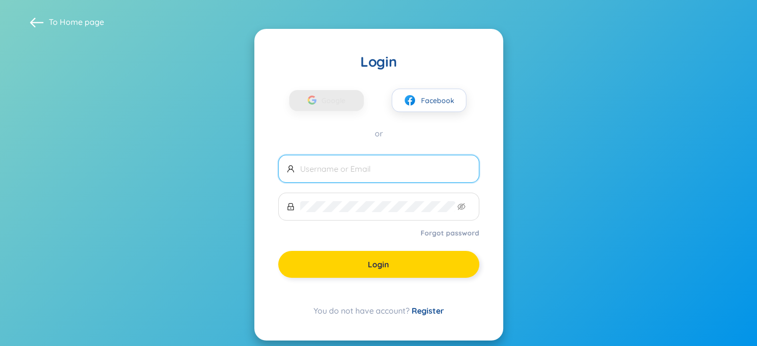
type input "[EMAIL_ADDRESS][DOMAIN_NAME]"
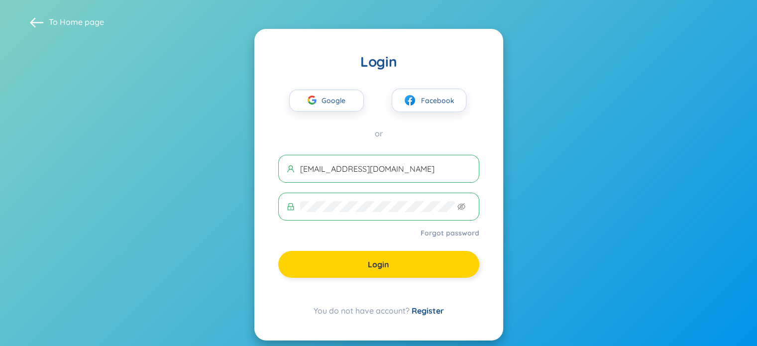
click at [343, 270] on button "Login" at bounding box center [378, 264] width 201 height 27
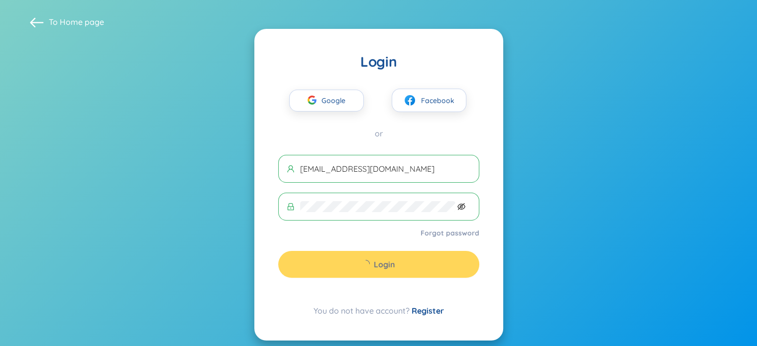
click at [461, 206] on icon "eye-invisible" at bounding box center [461, 206] width 8 height 8
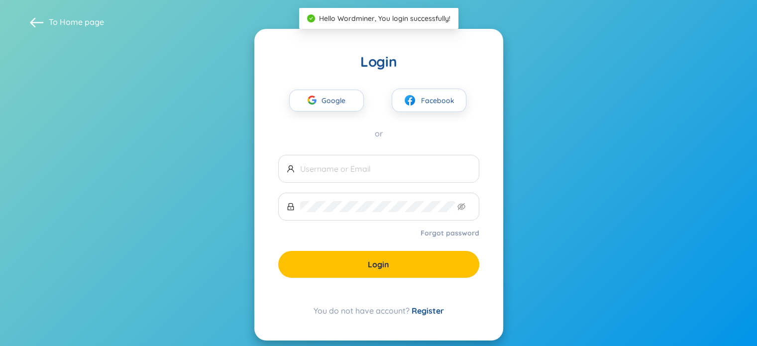
type input "dat67789@gmail.com"
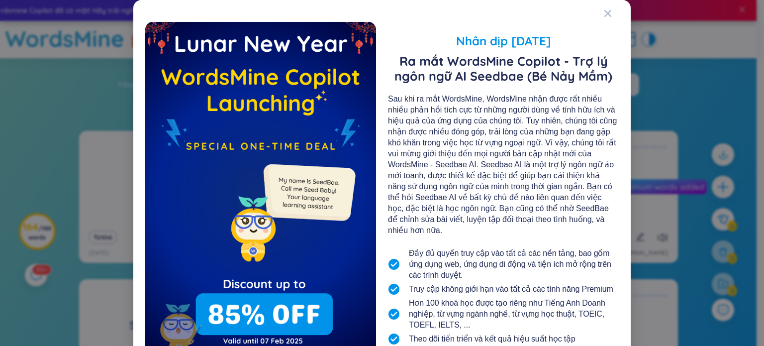
click at [598, 13] on div "Nhân dịp Tết Nguyên Đán Ra mắt WordsMine Copilot - Trợ lý ngôn ngữ AI Seedbae (…" at bounding box center [382, 219] width 474 height 415
click at [607, 11] on icon "Close" at bounding box center [608, 13] width 8 height 8
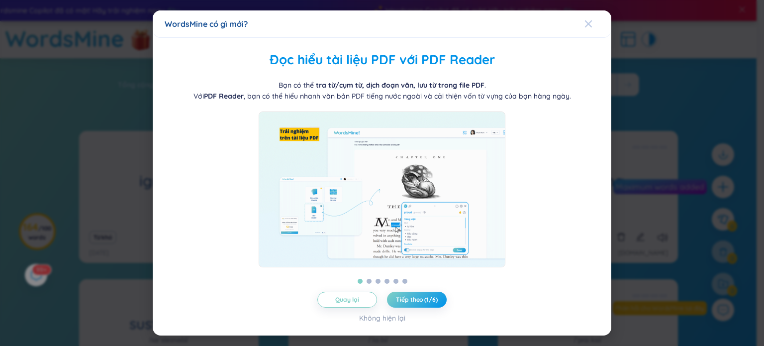
click at [593, 18] on span "Close" at bounding box center [598, 23] width 27 height 27
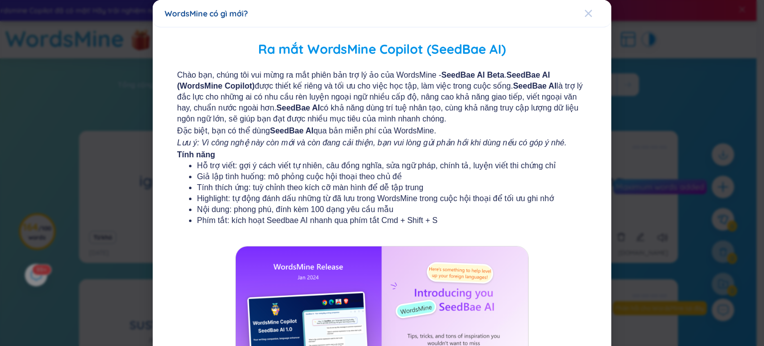
click at [593, 15] on span "Close" at bounding box center [598, 13] width 27 height 27
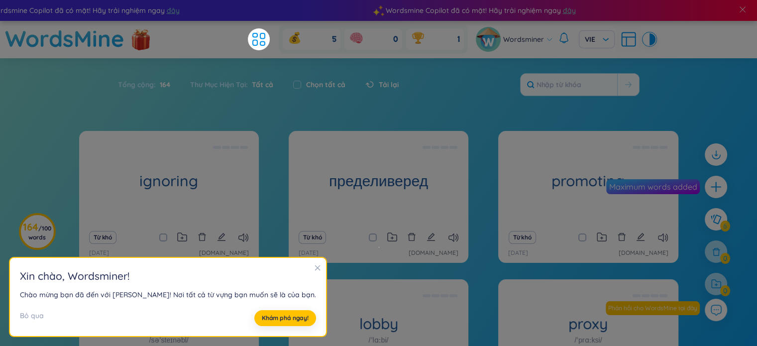
click at [315, 266] on icon "close" at bounding box center [317, 267] width 5 height 5
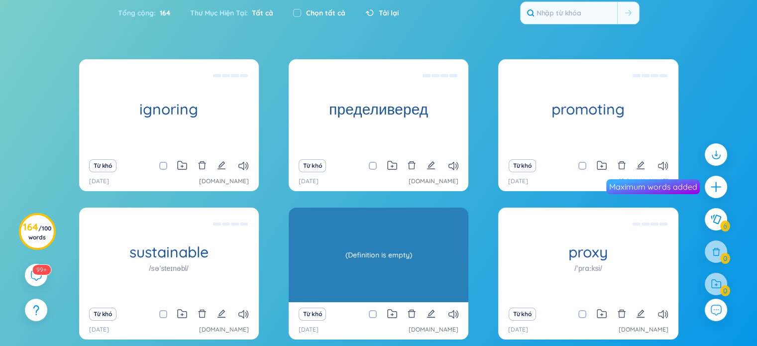
scroll to position [147, 0]
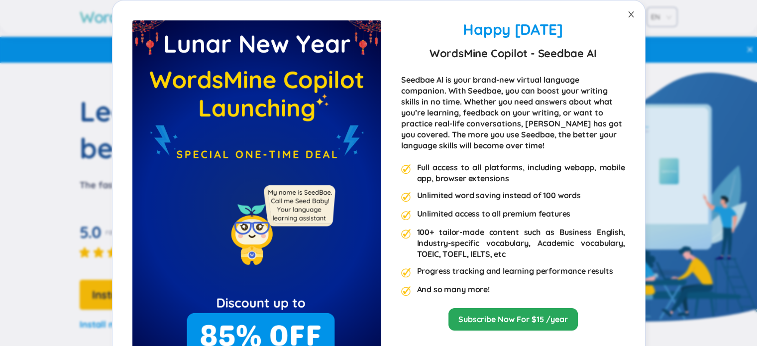
click at [629, 11] on icon "close" at bounding box center [631, 14] width 8 height 8
click at [627, 11] on icon "close" at bounding box center [631, 14] width 8 height 8
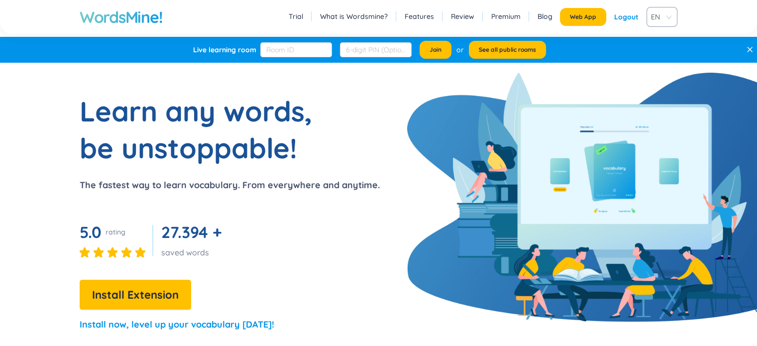
click at [144, 15] on h1 "WordsMine!" at bounding box center [121, 17] width 83 height 20
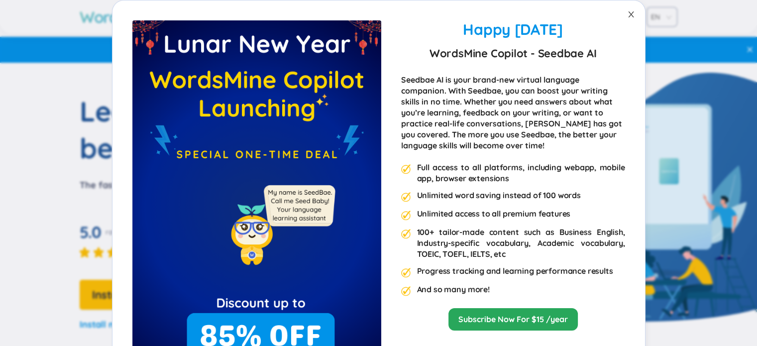
click at [624, 18] on span "Close" at bounding box center [631, 14] width 28 height 28
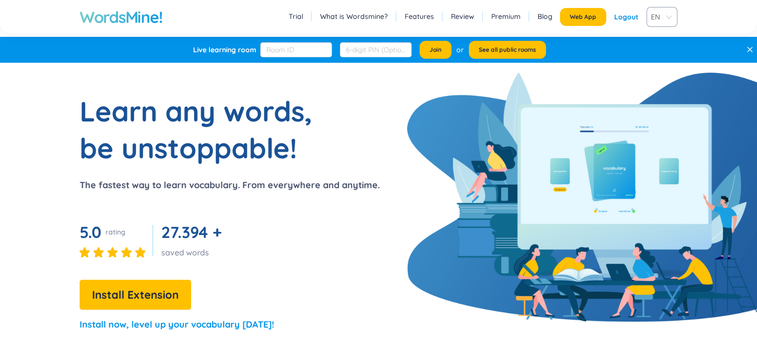
click at [624, 18] on div "Logout" at bounding box center [626, 17] width 24 height 18
click at [634, 19] on link "Login" at bounding box center [629, 17] width 18 height 18
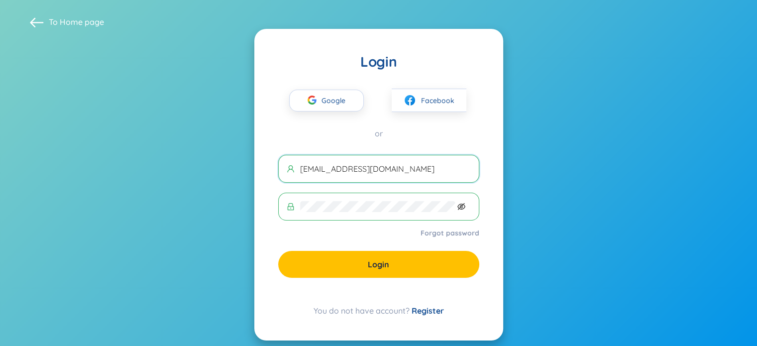
click at [462, 204] on icon "eye-invisible" at bounding box center [461, 206] width 8 height 7
click at [278, 211] on span at bounding box center [378, 207] width 201 height 28
click at [550, 139] on section "To Home page Login Google Facebook or [EMAIL_ADDRESS][DOMAIN_NAME] Forgot passw…" at bounding box center [378, 177] width 757 height 355
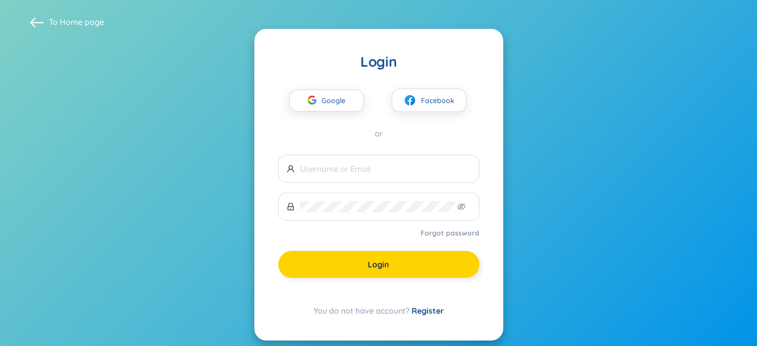
type input "[EMAIL_ADDRESS][DOMAIN_NAME]"
click at [369, 264] on span "Login" at bounding box center [378, 264] width 21 height 11
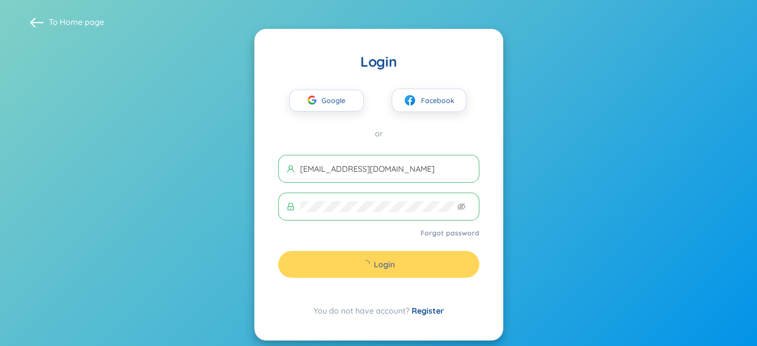
click at [359, 261] on div "Login" at bounding box center [378, 264] width 201 height 27
